Goal: Task Accomplishment & Management: Complete application form

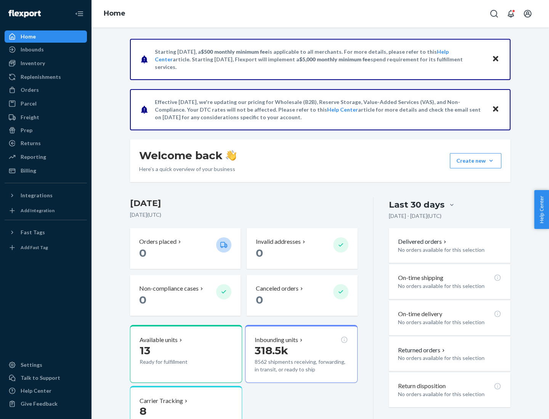
click at [491, 161] on button "Create new Create new inbound Create new order Create new product" at bounding box center [475, 160] width 51 height 15
click at [46, 50] on div "Inbounds" at bounding box center [45, 49] width 81 height 11
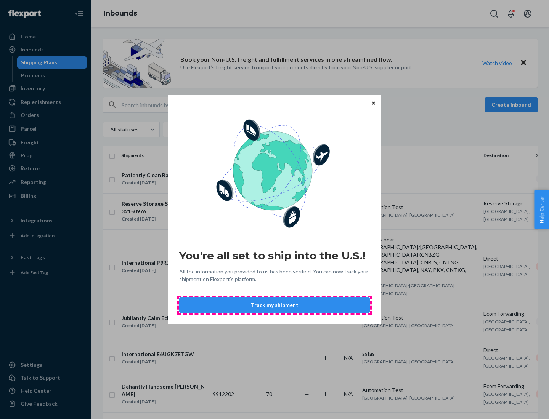
click at [274, 305] on button "Track my shipment" at bounding box center [274, 305] width 191 height 15
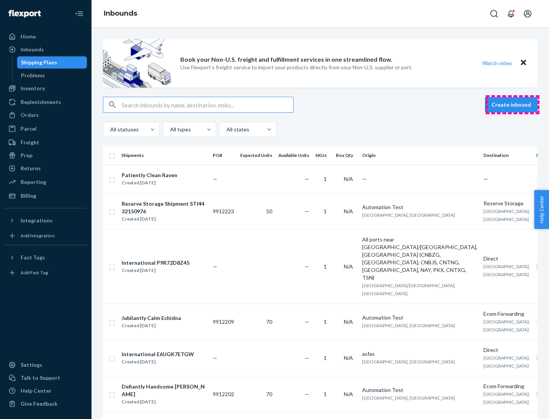
click at [512, 105] on button "Create inbound" at bounding box center [511, 104] width 53 height 15
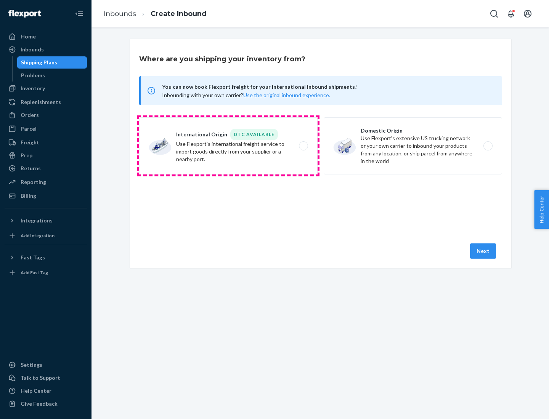
click at [228, 146] on label "International Origin DTC Available Use Flexport's international freight service…" at bounding box center [228, 145] width 178 height 57
click at [303, 146] on input "International Origin DTC Available Use Flexport's international freight service…" at bounding box center [305, 146] width 5 height 5
radio input "true"
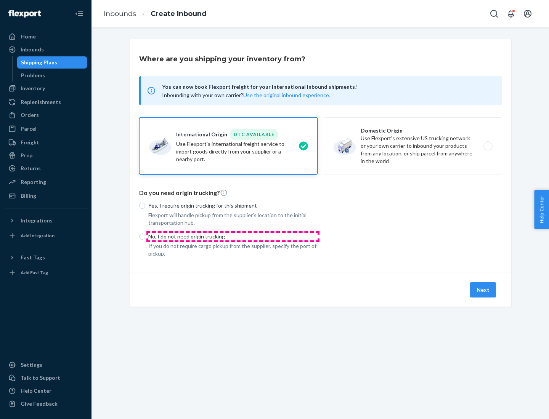
click at [233, 236] on p "No, I do not need origin trucking" at bounding box center [232, 237] width 169 height 8
click at [145, 236] on input "No, I do not need origin trucking" at bounding box center [142, 237] width 6 height 6
radio input "true"
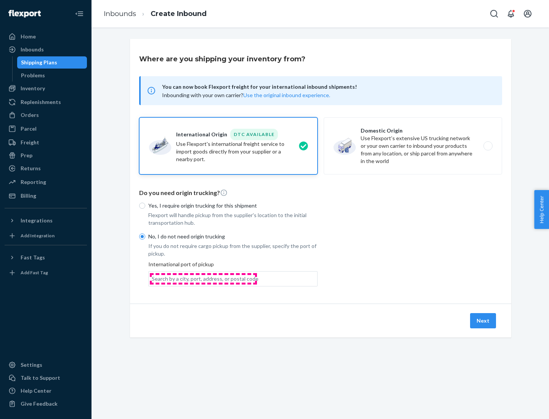
click at [203, 279] on div "Search by a city, port, address, or postal code" at bounding box center [205, 279] width 107 height 8
click at [152, 279] on input "Search by a city, port, address, or postal code" at bounding box center [152, 279] width 1 height 8
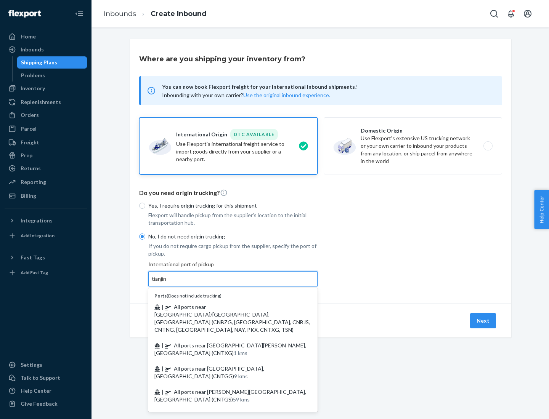
click at [225, 307] on span "| All ports near [GEOGRAPHIC_DATA]/[GEOGRAPHIC_DATA], [GEOGRAPHIC_DATA] (CNBZG,…" at bounding box center [232, 318] width 156 height 29
click at [167, 283] on input "tianjin" at bounding box center [160, 279] width 16 height 8
type input "All ports near [GEOGRAPHIC_DATA]/[GEOGRAPHIC_DATA], [GEOGRAPHIC_DATA] (CNBZG, […"
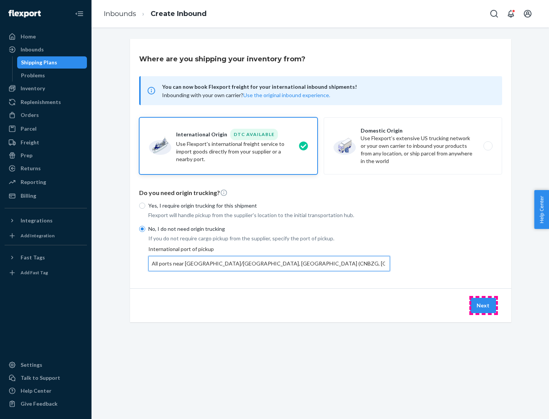
click at [483, 305] on button "Next" at bounding box center [483, 305] width 26 height 15
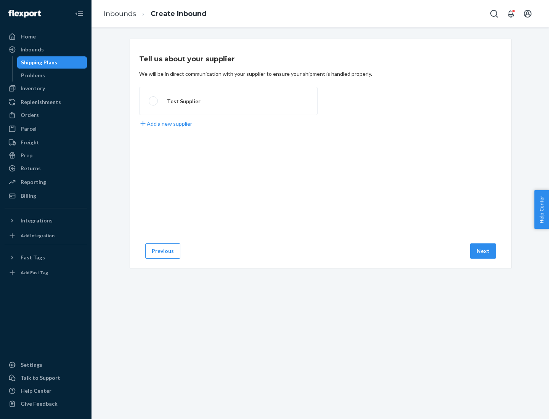
click at [228, 101] on label "Test Supplier" at bounding box center [228, 101] width 178 height 28
click at [154, 101] on input "Test Supplier" at bounding box center [151, 101] width 5 height 5
radio input "true"
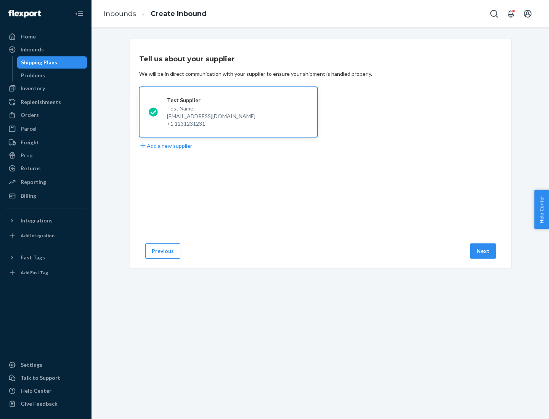
click at [483, 251] on button "Next" at bounding box center [483, 251] width 26 height 15
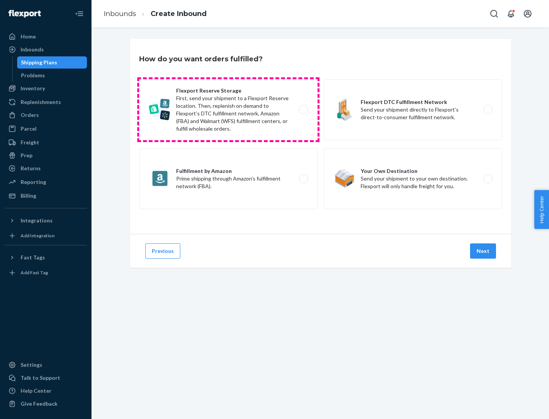
click at [228, 110] on label "Flexport Reserve Storage First, send your shipment to a Flexport Reserve locati…" at bounding box center [228, 109] width 178 height 61
click at [303, 110] on input "Flexport Reserve Storage First, send your shipment to a Flexport Reserve locati…" at bounding box center [305, 109] width 5 height 5
radio input "true"
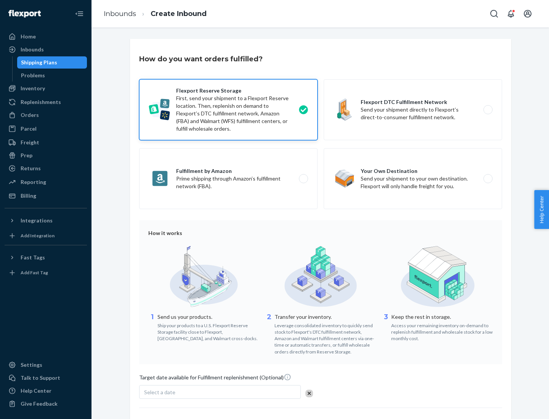
scroll to position [63, 0]
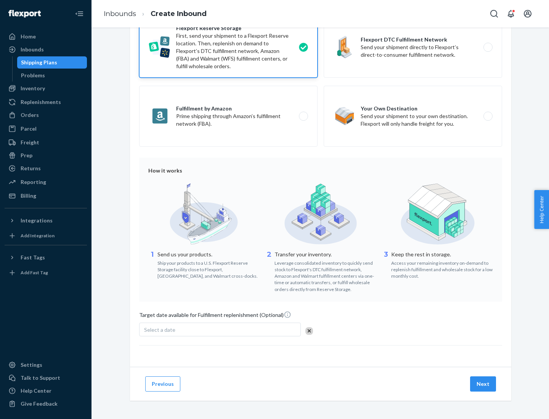
click at [483, 384] on button "Next" at bounding box center [483, 384] width 26 height 15
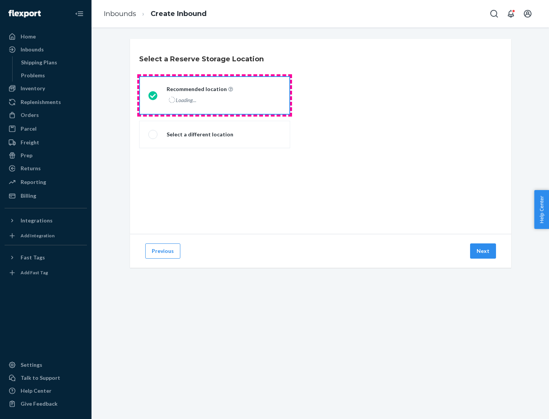
click at [215, 95] on div "Loading..." at bounding box center [199, 100] width 65 height 11
click at [153, 95] on input "Recommended location Loading..." at bounding box center [150, 95] width 5 height 5
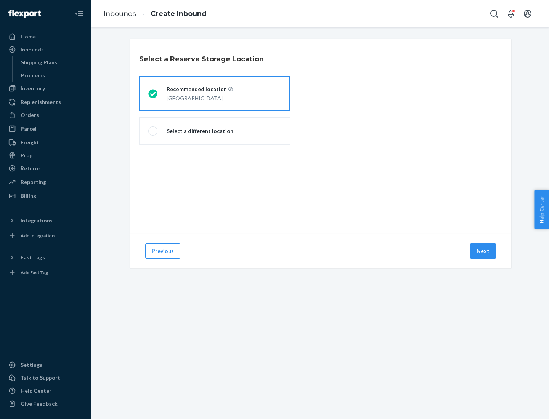
click at [483, 251] on button "Next" at bounding box center [483, 251] width 26 height 15
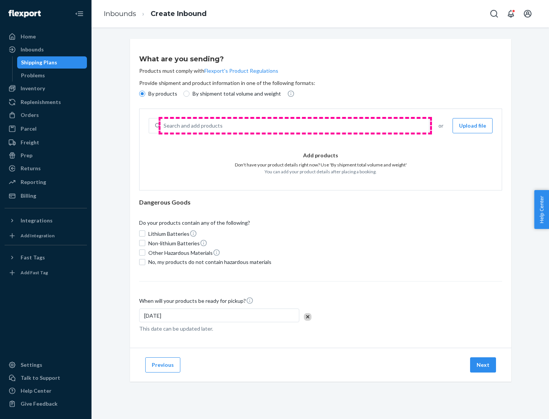
click at [295, 126] on div "Search and add products" at bounding box center [294, 126] width 268 height 14
click at [164, 126] on input "Search and add products" at bounding box center [164, 126] width 1 height 8
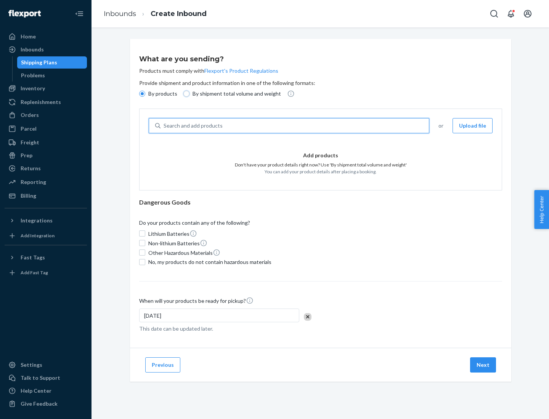
click at [185, 94] on input "By shipment total volume and weight" at bounding box center [186, 94] width 6 height 6
radio input "true"
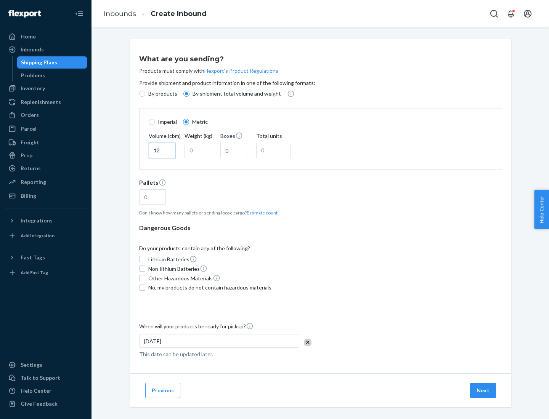
type input "12"
type input "22"
type input "222"
type input "121"
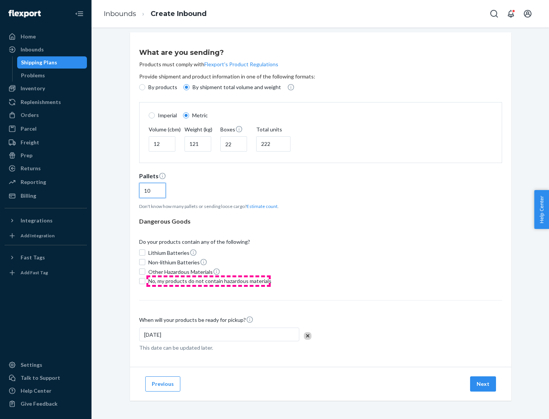
type input "10"
click at [208, 281] on span "No, my products do not contain hazardous materials" at bounding box center [209, 281] width 123 height 8
click at [145, 281] on input "No, my products do not contain hazardous materials" at bounding box center [142, 281] width 6 height 6
checkbox input "true"
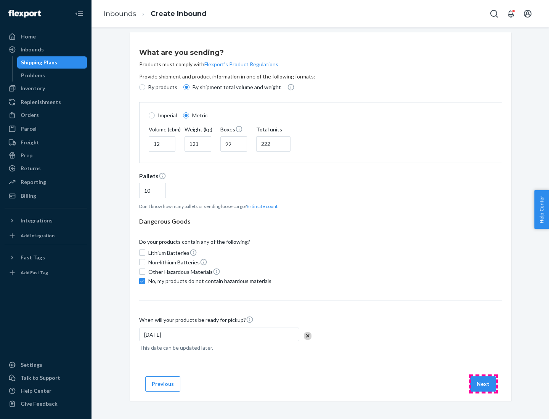
click at [483, 384] on button "Next" at bounding box center [483, 384] width 26 height 15
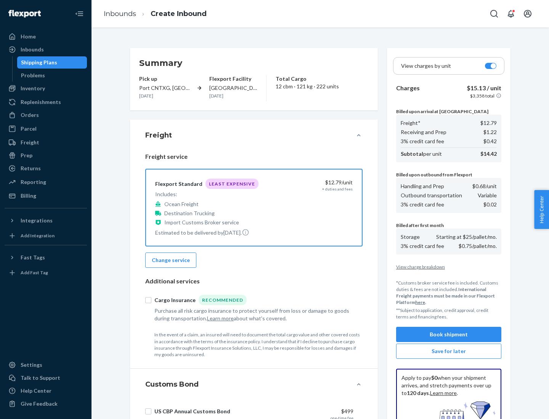
scroll to position [111, 0]
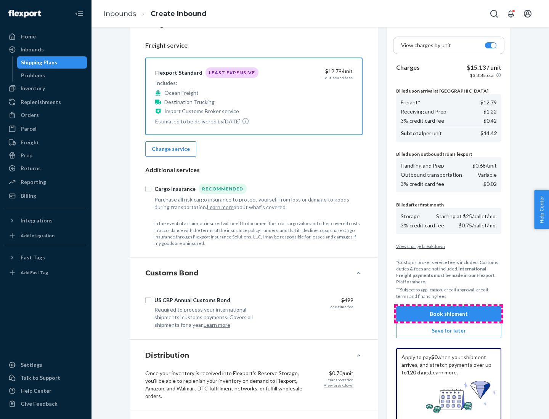
click at [449, 314] on button "Book shipment" at bounding box center [448, 313] width 105 height 15
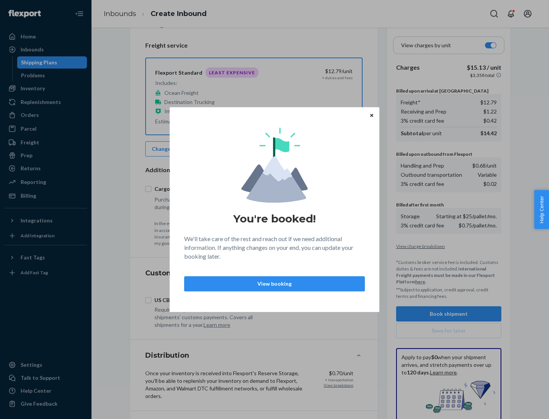
click at [274, 284] on p "View booking" at bounding box center [275, 284] width 168 height 8
